Goal: Complete application form: Complete application form

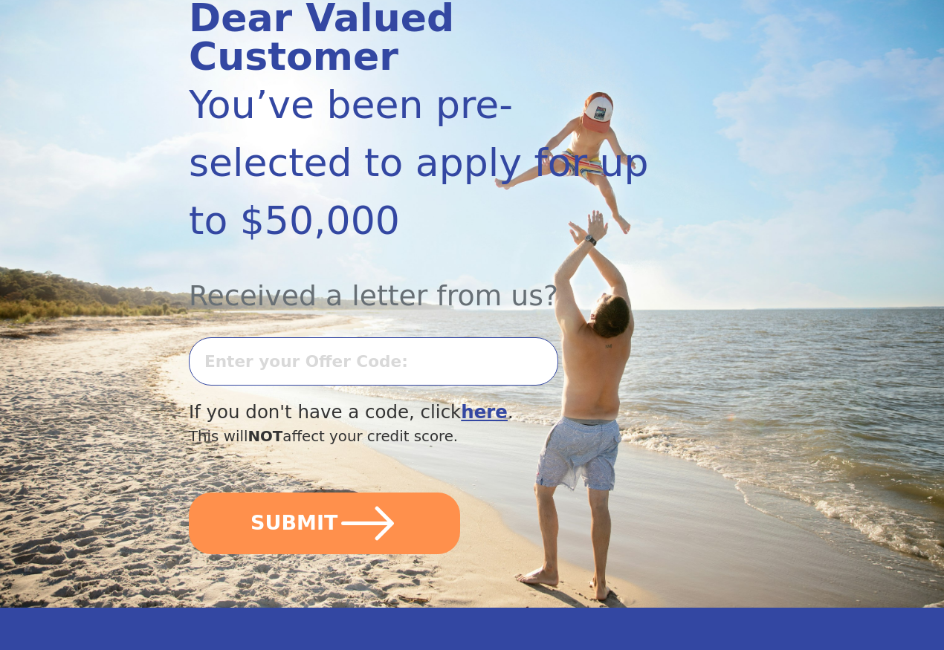
scroll to position [223, 0]
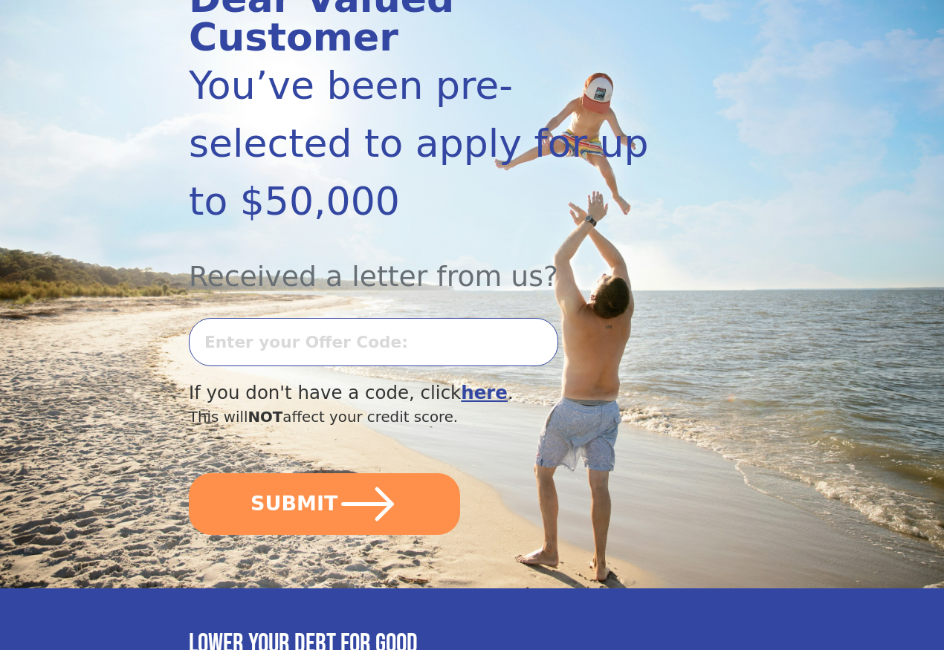
click at [324, 337] on input "text" at bounding box center [373, 342] width 369 height 48
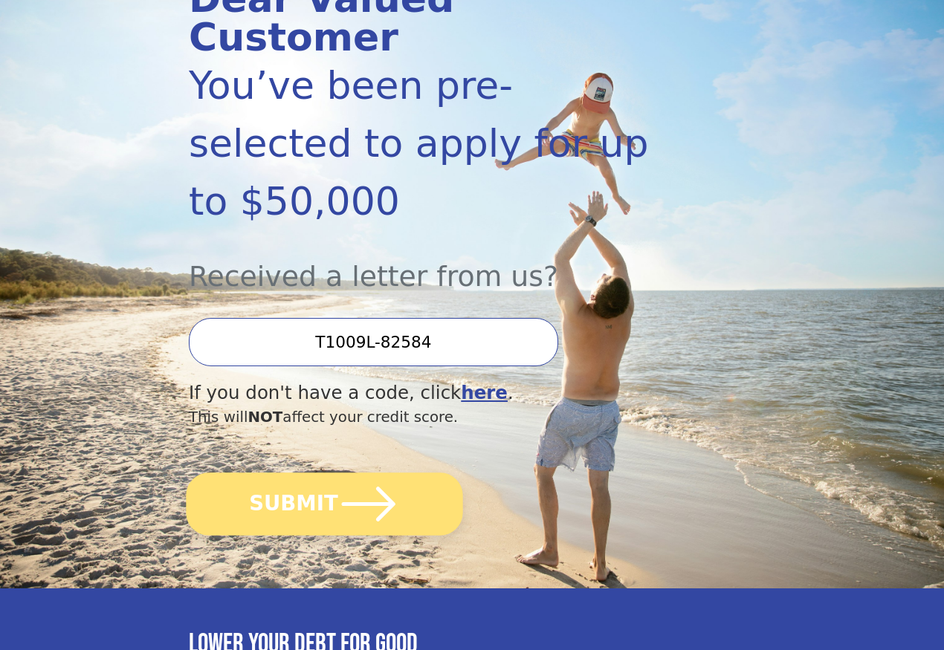
type input "T1009L-82584"
click at [274, 536] on button "SUBMIT" at bounding box center [324, 504] width 276 height 63
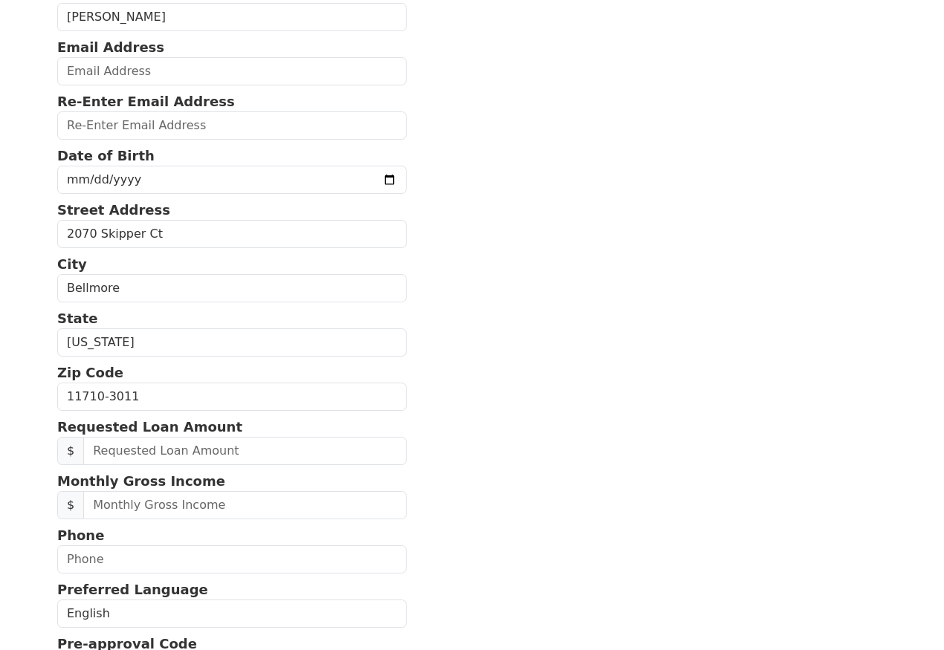
scroll to position [74, 0]
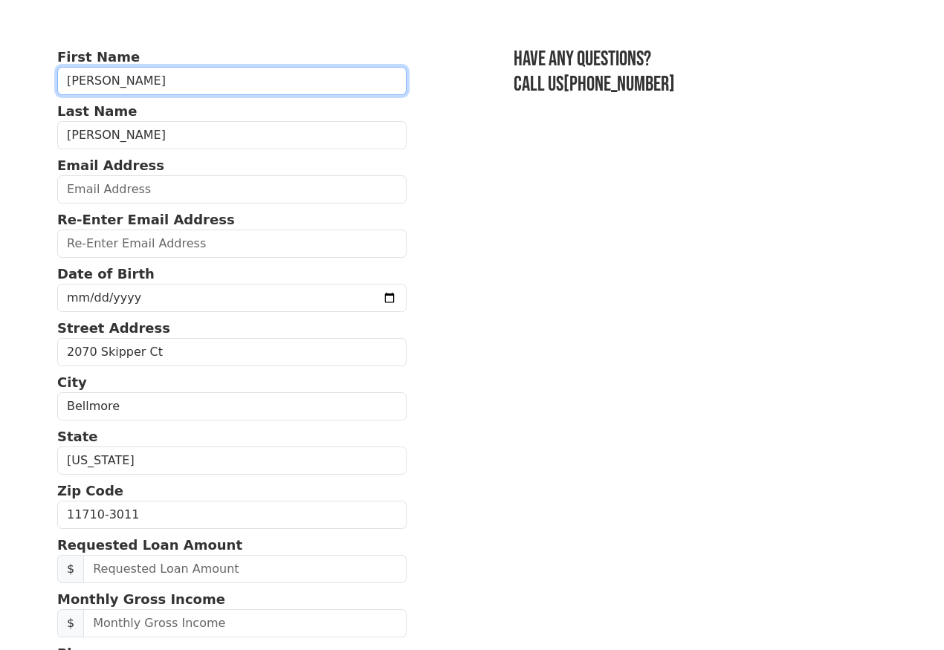
drag, startPoint x: 89, startPoint y: 82, endPoint x: 117, endPoint y: 88, distance: 28.1
click at [117, 88] on input "[PERSON_NAME]" at bounding box center [231, 81] width 349 height 28
type input "[PERSON_NAME]"
click at [431, 170] on section "First Name [PERSON_NAME] Last Name [PERSON_NAME] Email Address Re-Enter Email A…" at bounding box center [471, 515] width 829 height 937
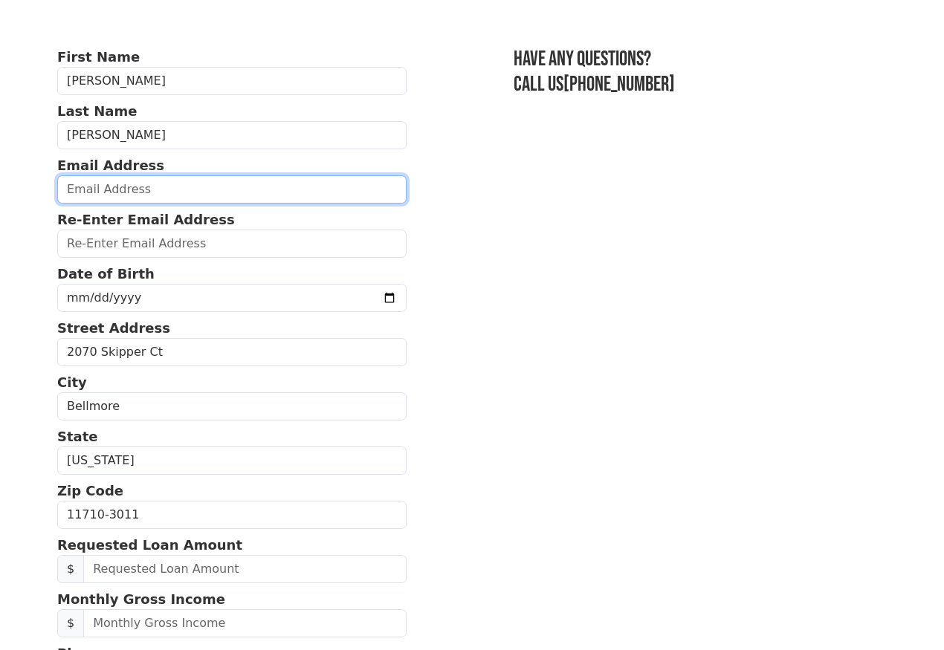
click at [165, 195] on input "email" at bounding box center [231, 189] width 349 height 28
type input "[EMAIL_ADDRESS][DOMAIN_NAME]"
type input "[PHONE_NUMBER]"
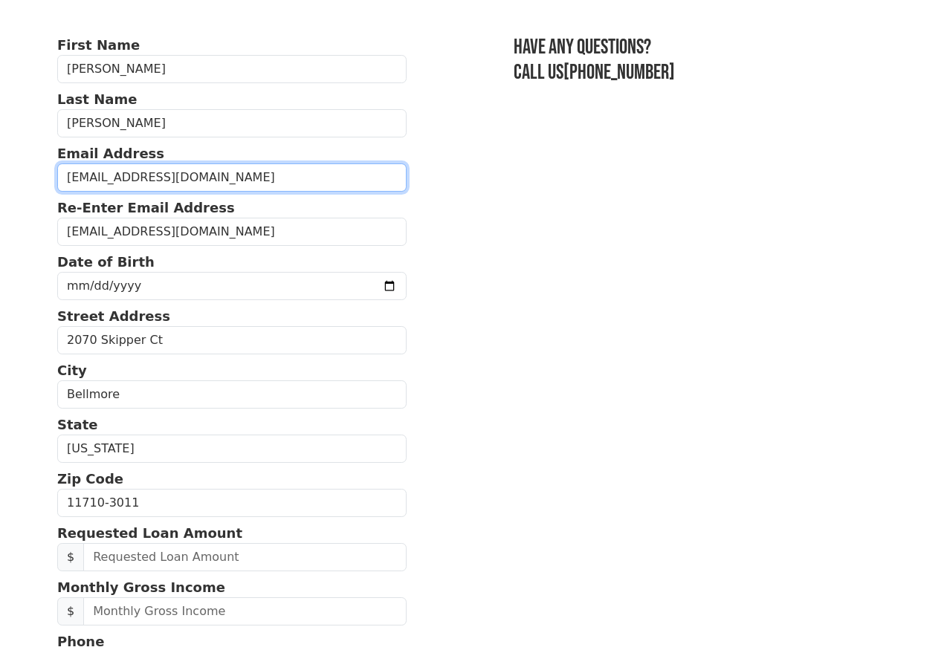
scroll to position [82, 0]
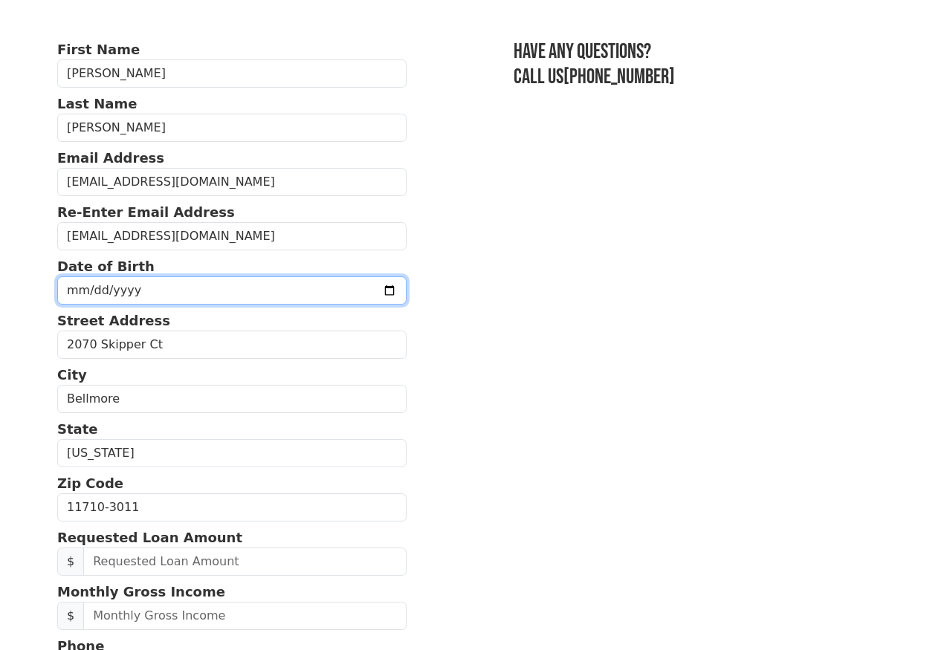
click at [126, 301] on input "date" at bounding box center [231, 290] width 349 height 28
click at [73, 298] on input "date" at bounding box center [231, 290] width 349 height 28
type input "[DATE]"
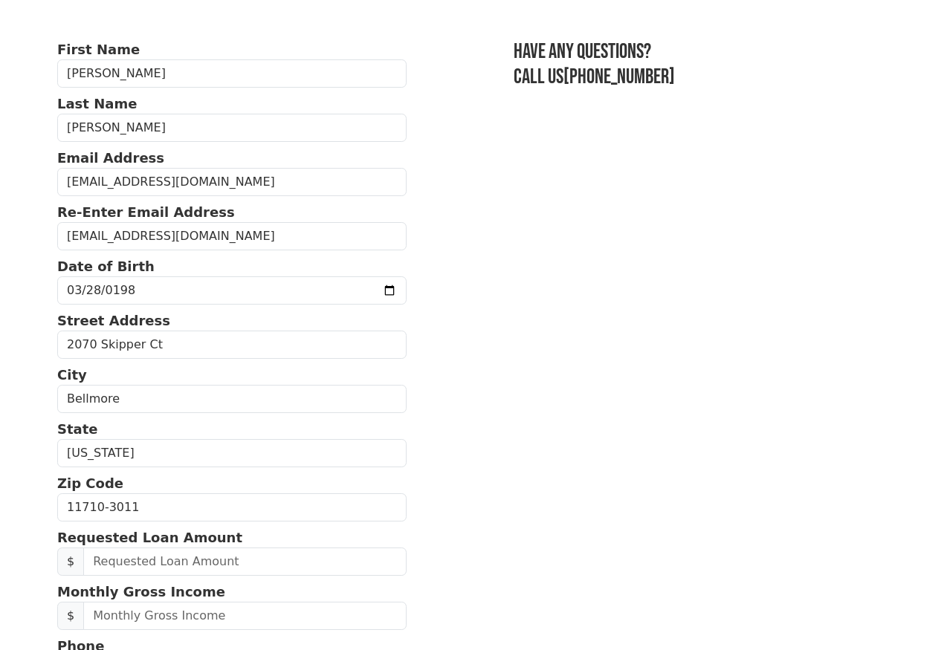
click at [519, 302] on section "First Name [PERSON_NAME] Last Name [PERSON_NAME] Email Address [EMAIL_ADDRESS][…" at bounding box center [471, 507] width 829 height 937
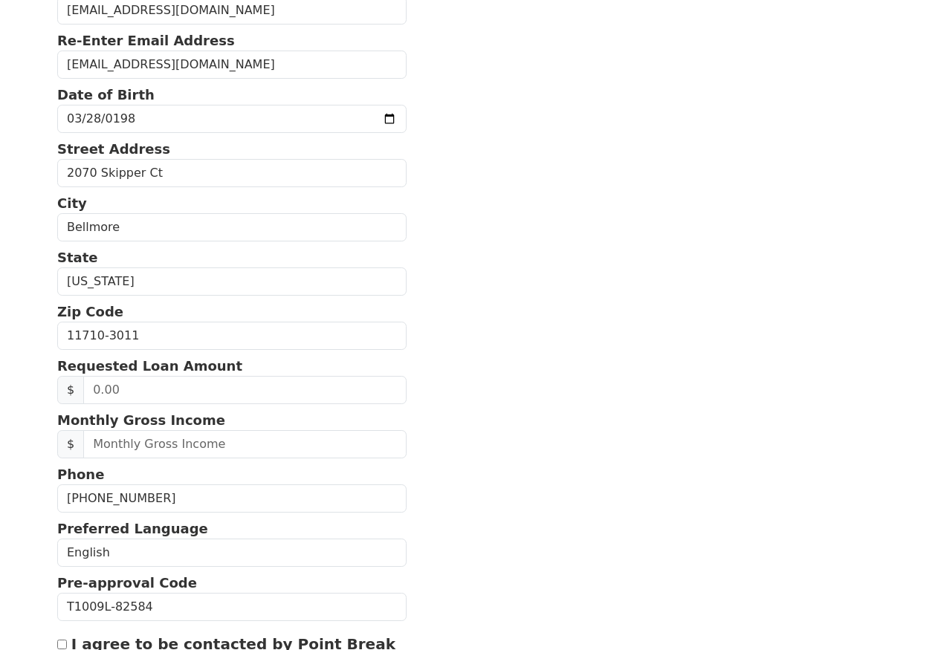
scroll to position [305, 0]
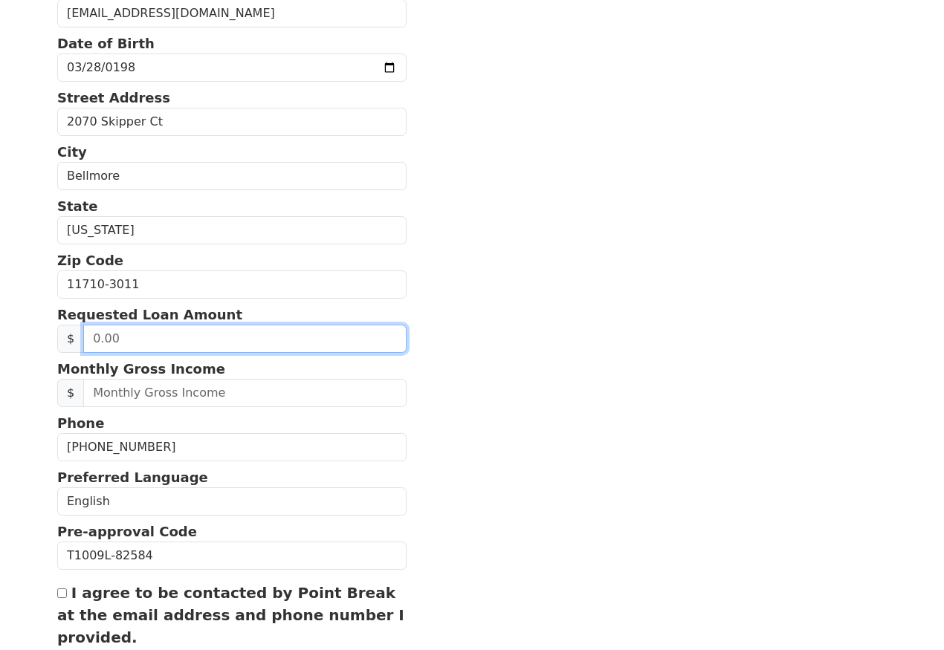
click at [214, 353] on input "text" at bounding box center [244, 339] width 322 height 28
type input "13,000.00"
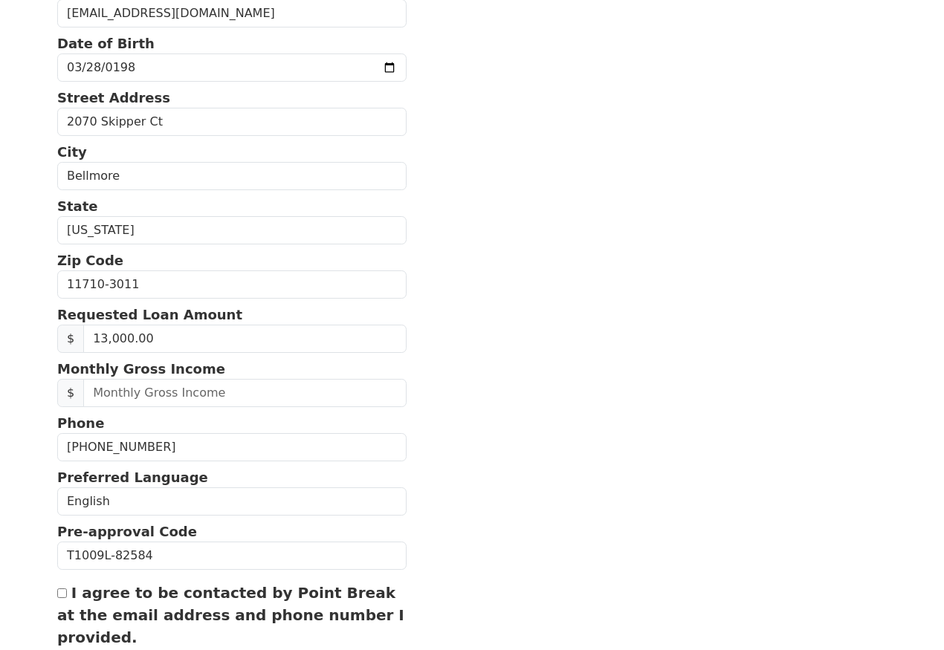
click at [449, 375] on section "First Name [PERSON_NAME] Last Name [PERSON_NAME] Email Address [EMAIL_ADDRESS][…" at bounding box center [471, 284] width 829 height 937
click at [167, 407] on input "text" at bounding box center [244, 393] width 322 height 28
type input "2,450.00"
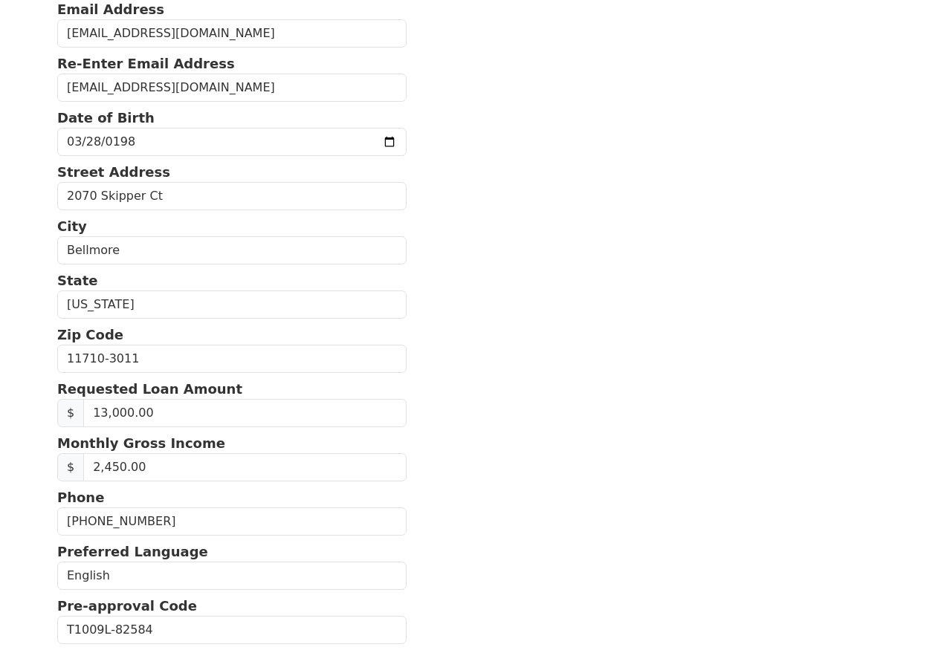
click at [533, 462] on section "First Name [PERSON_NAME] Last Name [PERSON_NAME] Email Address [EMAIL_ADDRESS][…" at bounding box center [471, 359] width 829 height 937
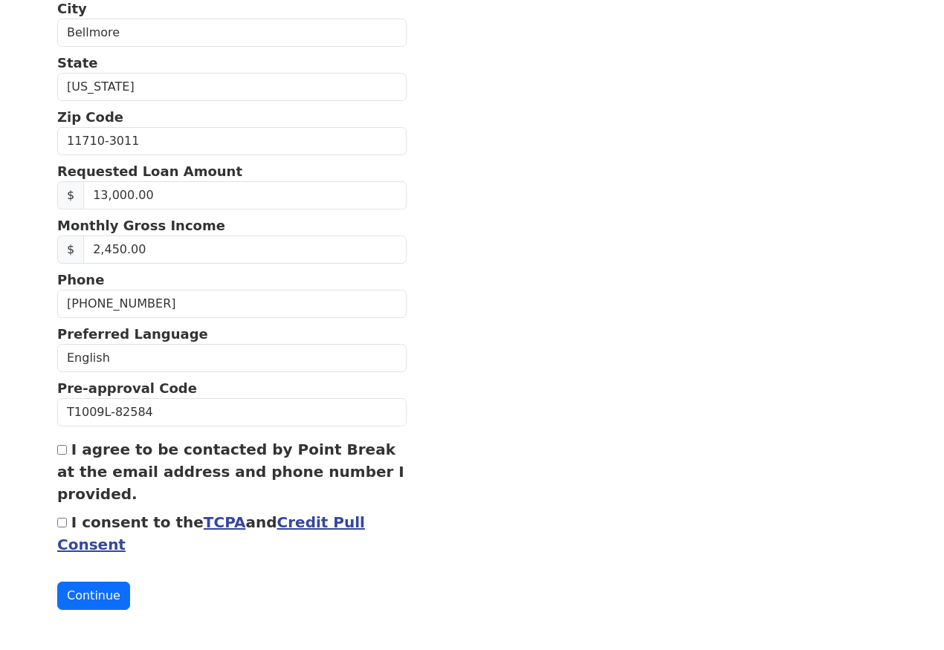
scroll to position [486, 0]
click at [65, 445] on input "I agree to be contacted by Point Break at the email address and phone number I …" at bounding box center [62, 450] width 10 height 10
checkbox input "true"
click at [66, 518] on input "I consent to the TCPA and Credit Pull Consent" at bounding box center [62, 523] width 10 height 10
checkbox input "true"
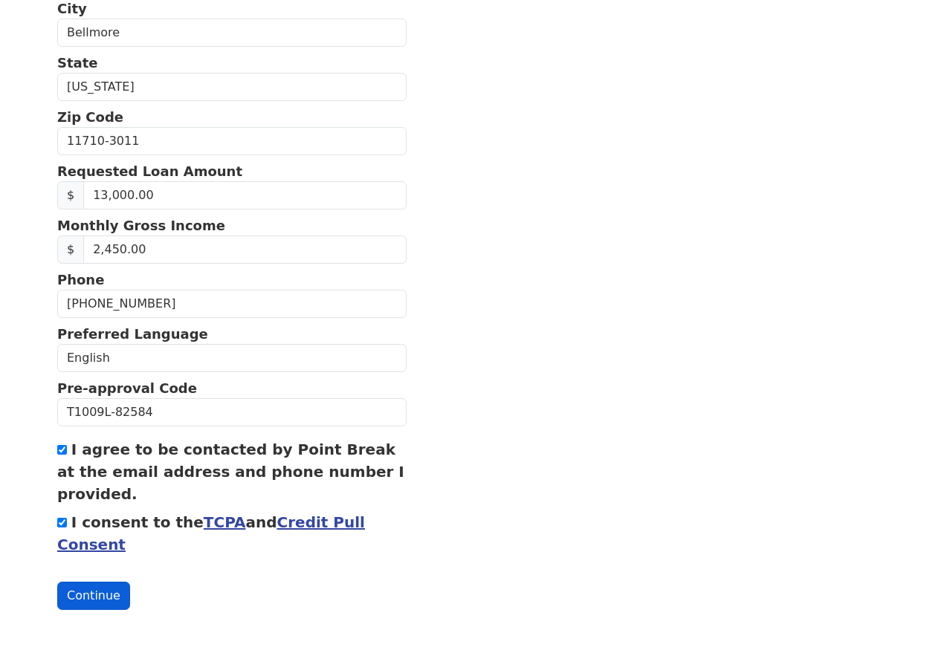
click at [94, 597] on button "Continue" at bounding box center [93, 596] width 73 height 28
